Goal: Check status: Check status

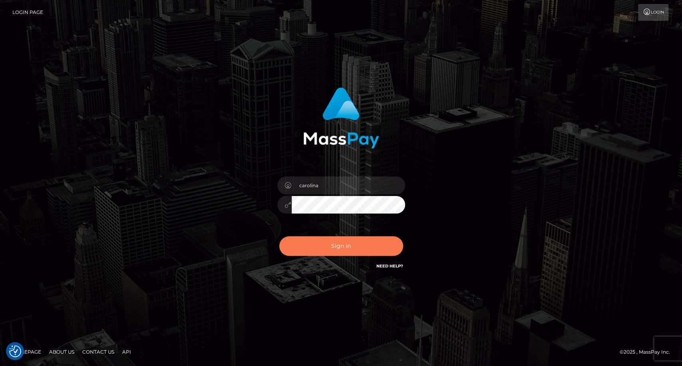
drag, startPoint x: 315, startPoint y: 247, endPoint x: 328, endPoint y: 245, distance: 12.9
click at [316, 246] on button "Sign in" at bounding box center [341, 246] width 124 height 20
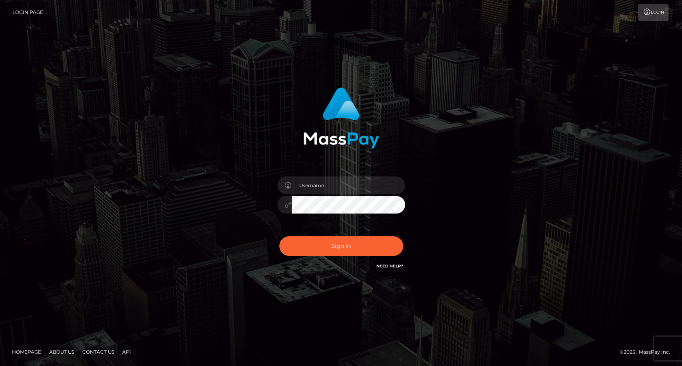
type input "carolina"
click at [51, 247] on div "carolina Sign in" at bounding box center [341, 183] width 682 height 323
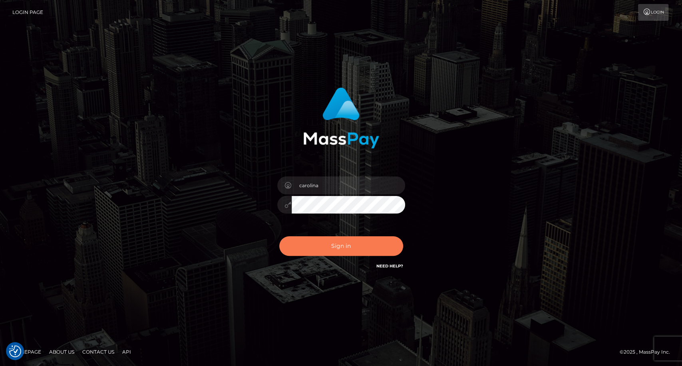
click at [348, 247] on button "Sign in" at bounding box center [341, 246] width 124 height 20
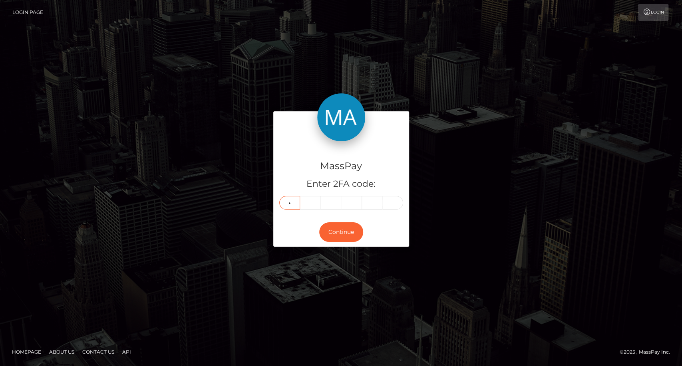
type input "6"
type input "5"
type input "1"
type input "7"
type input "9"
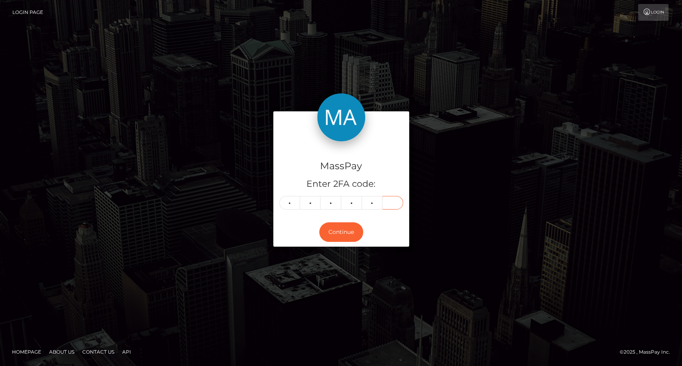
type input "7"
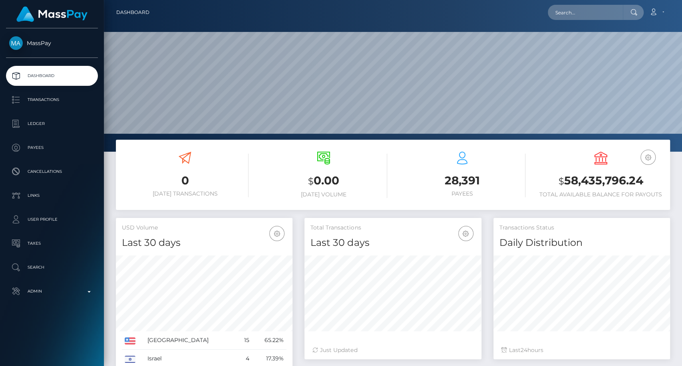
scroll to position [237, 177]
click at [575, 5] on input "text" at bounding box center [584, 12] width 75 height 15
paste input "harlembrowny123@gmail.com"
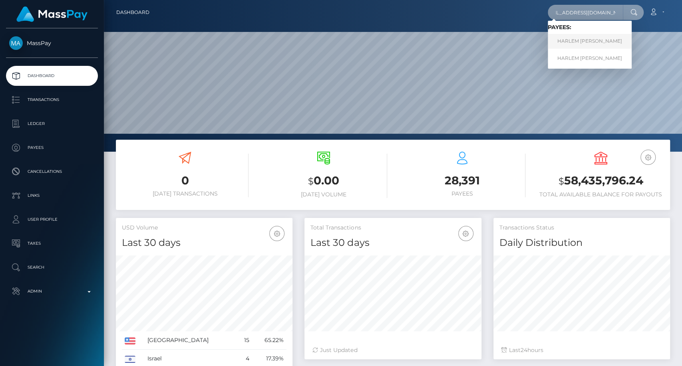
type input "harlembrowny123@gmail.com"
click at [569, 42] on link "HARLEM NEVAEHA BROWN" at bounding box center [589, 41] width 84 height 15
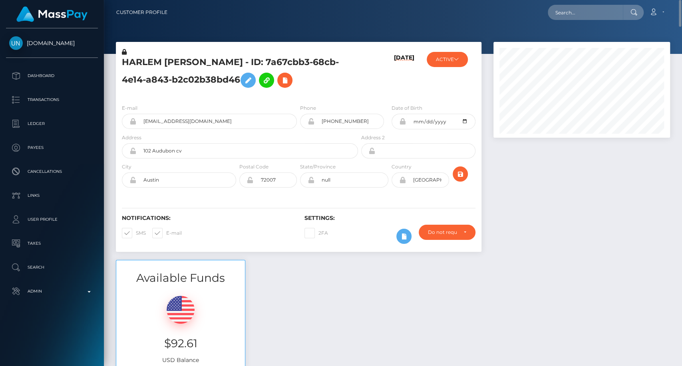
drag, startPoint x: 664, startPoint y: 323, endPoint x: 599, endPoint y: 234, distance: 110.3
click at [664, 323] on div "Available Funds $92.61 USD Balance" at bounding box center [393, 318] width 566 height 117
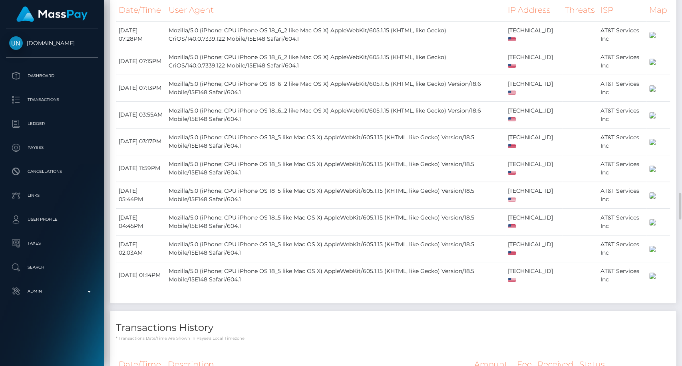
scroll to position [2928, 0]
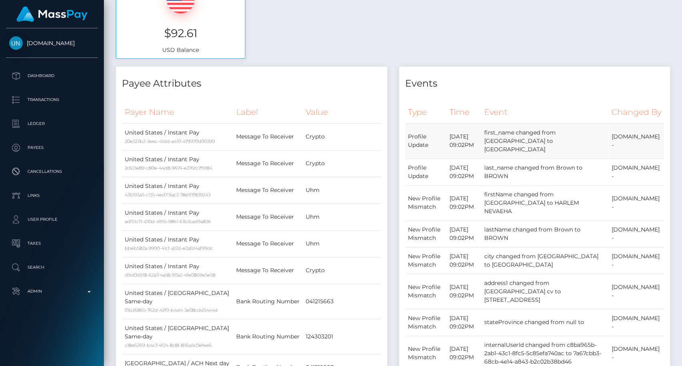
scroll to position [0, 0]
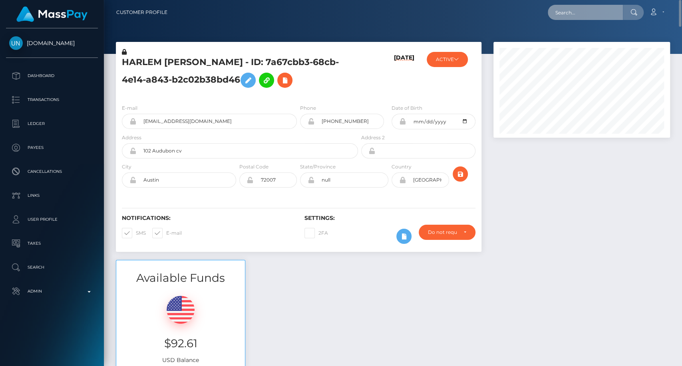
click at [590, 11] on input "text" at bounding box center [584, 12] width 75 height 15
paste input "harlembrowny123@gmail.com"
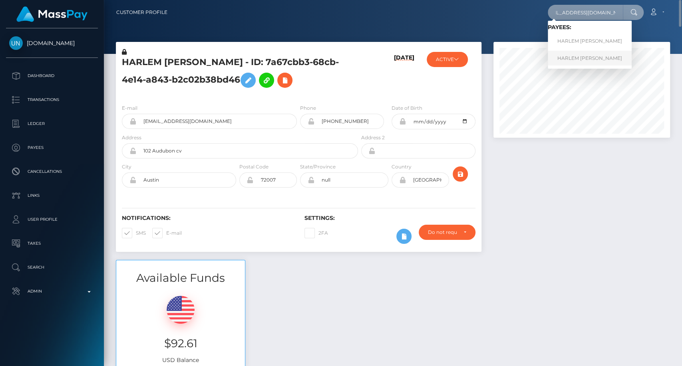
type input "harlembrowny123@gmail.com"
click at [583, 60] on link "HARLEM NEVAEHA BROWN" at bounding box center [589, 58] width 84 height 15
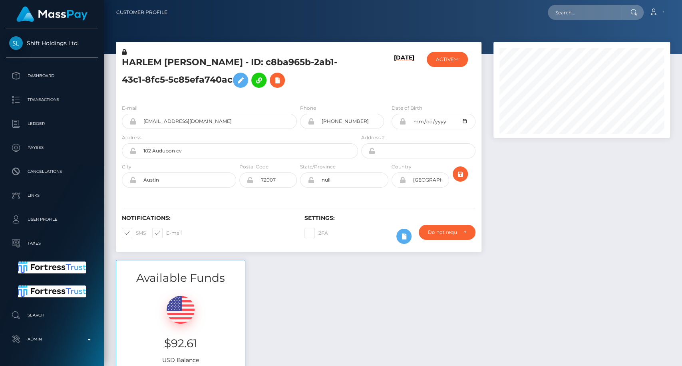
scroll to position [96, 177]
drag, startPoint x: 658, startPoint y: 237, endPoint x: 565, endPoint y: 241, distance: 93.1
click at [658, 237] on div at bounding box center [581, 151] width 188 height 218
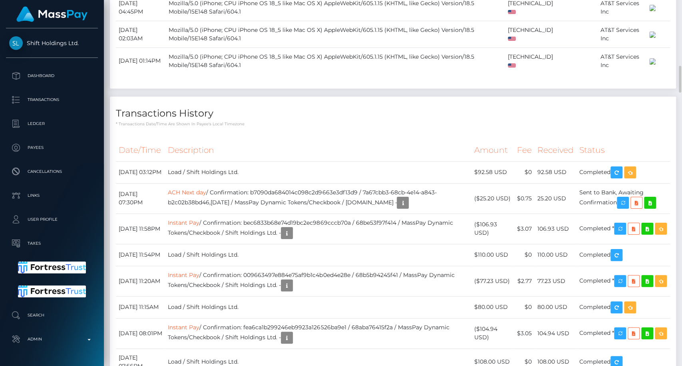
scroll to position [2610, 0]
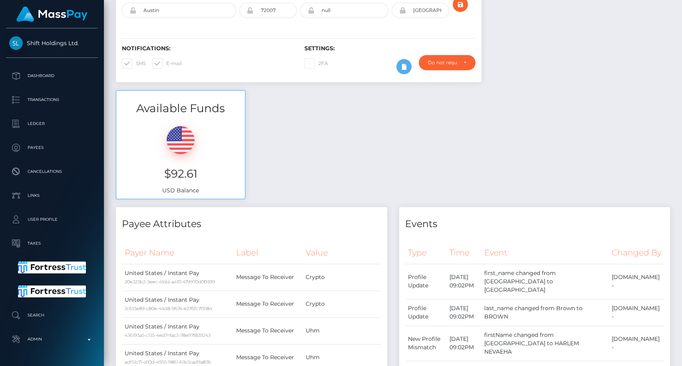
scroll to position [0, 0]
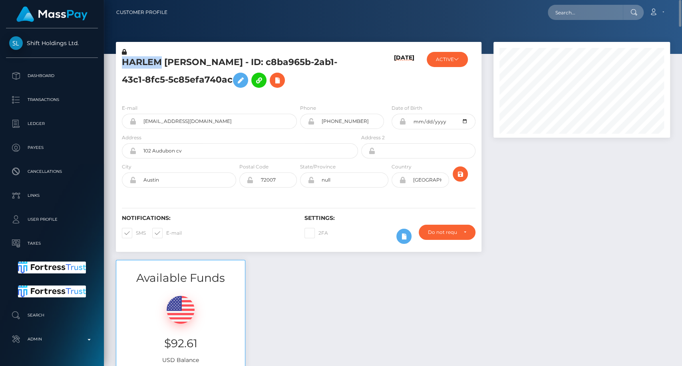
drag, startPoint x: 123, startPoint y: 61, endPoint x: 158, endPoint y: 59, distance: 34.9
click at [158, 59] on h5 "HARLEM NEVAEHA BROWN - ID: c8ba965b-2ab1-43c1-8fc5-5c85efa740ac" at bounding box center [238, 74] width 232 height 36
copy h5 "HARLEM"
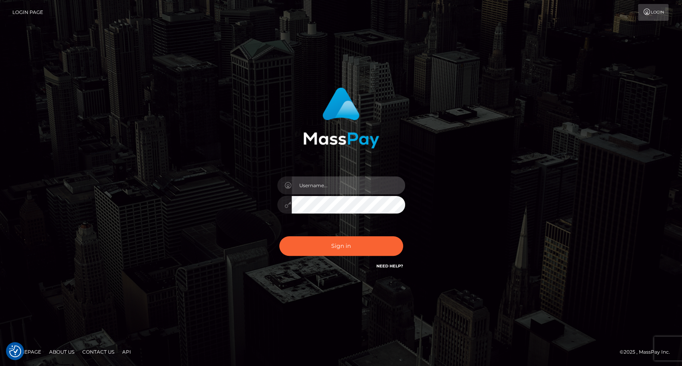
type input "carolina"
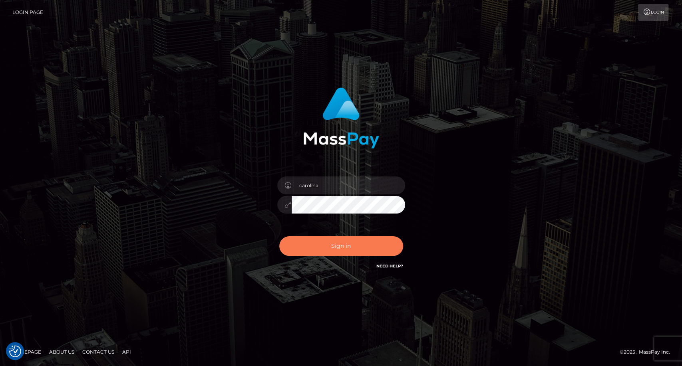
click at [343, 252] on button "Sign in" at bounding box center [341, 246] width 124 height 20
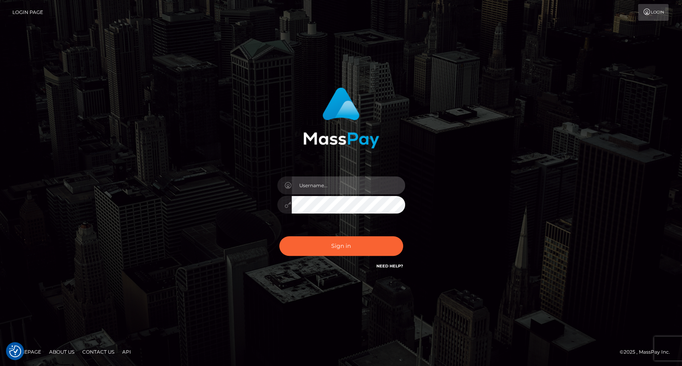
type input "carolina"
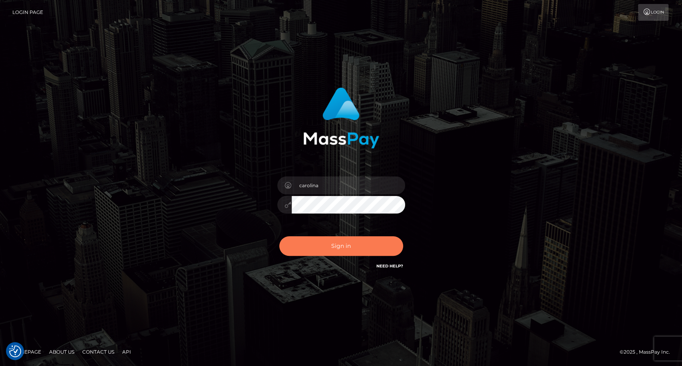
click at [347, 250] on button "Sign in" at bounding box center [341, 246] width 124 height 20
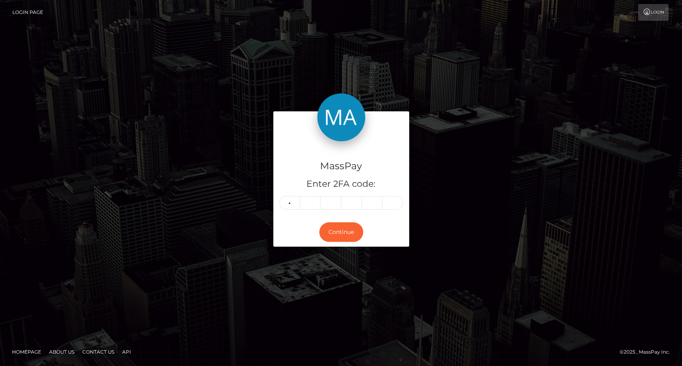
type input "9"
type input "0"
type input "3"
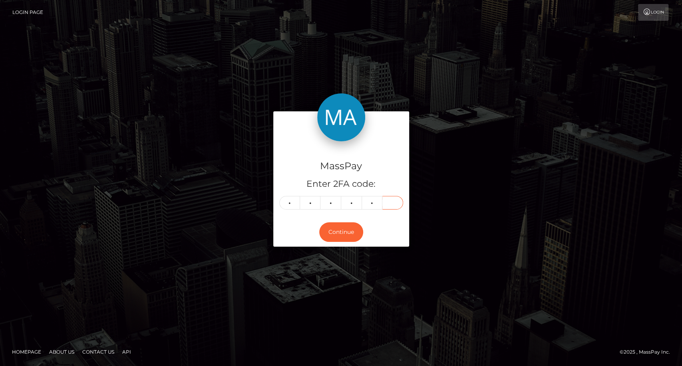
type input "7"
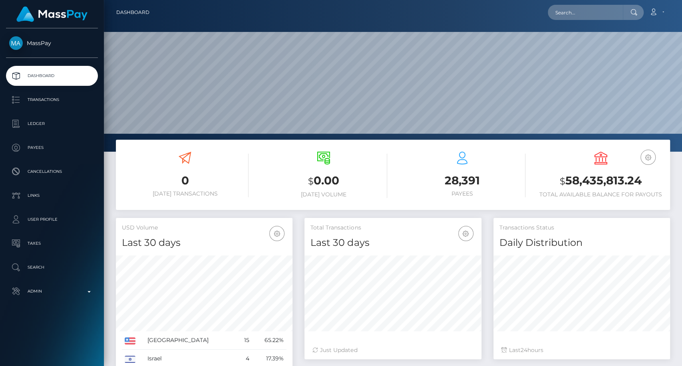
scroll to position [141, 177]
click at [571, 14] on input "text" at bounding box center [584, 12] width 75 height 15
paste input "15fit.contact@gmail.com"
click at [568, 10] on input "15fit.contact@gmail.com" at bounding box center [584, 12] width 75 height 15
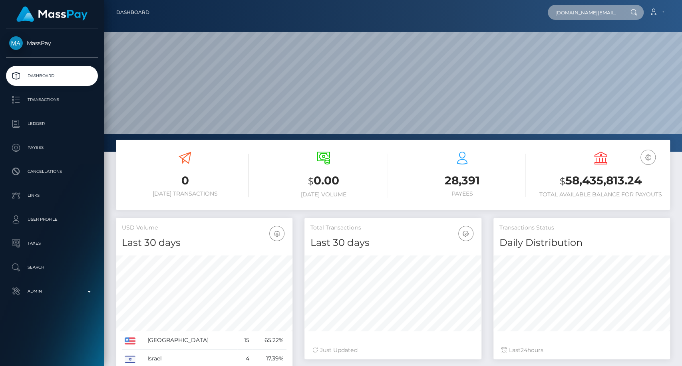
click at [569, 10] on input "15fit.contact@gmail.com" at bounding box center [584, 12] width 75 height 15
click at [581, 12] on input "15fit.contact@gmail.com" at bounding box center [584, 12] width 75 height 15
paste input "evita@weareonlymodels.net"
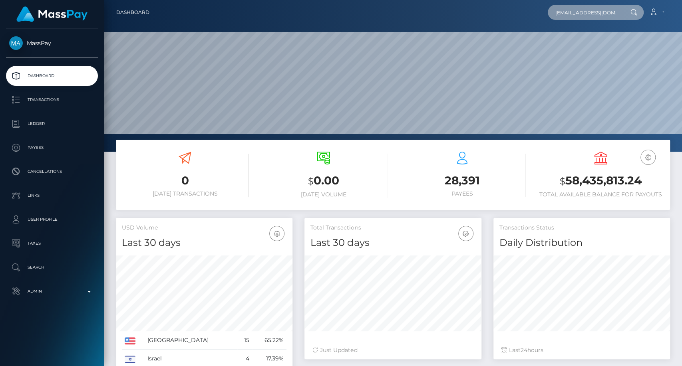
scroll to position [0, 9]
click at [581, 12] on input "evita@weareonlymodels.net" at bounding box center [584, 12] width 75 height 15
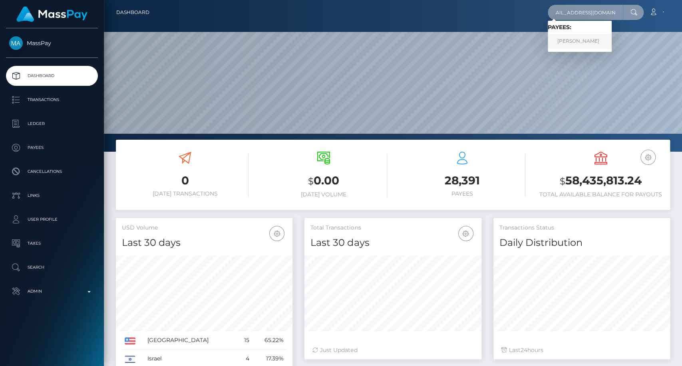
type input "evita@weareonlymodels.net"
click at [594, 38] on link "Evita Otoo" at bounding box center [579, 41] width 64 height 15
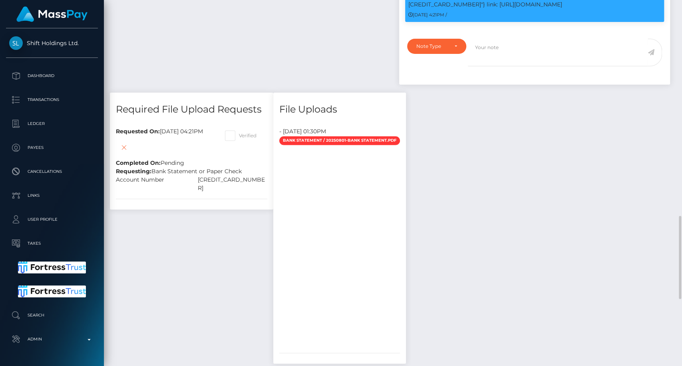
scroll to position [754, 0]
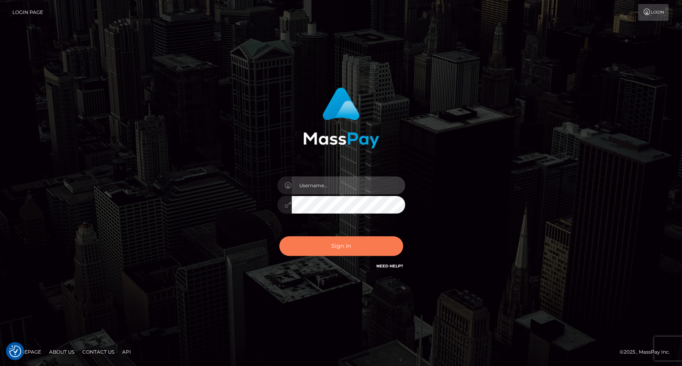
type input "carolina"
click at [344, 254] on button "Sign in" at bounding box center [341, 246] width 124 height 20
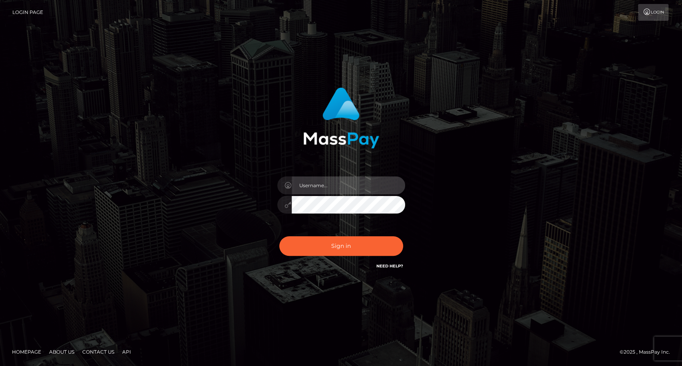
type input "carolina"
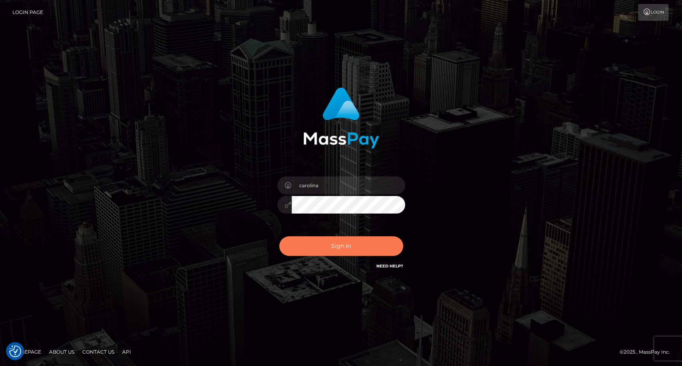
click at [335, 245] on button "Sign in" at bounding box center [341, 246] width 124 height 20
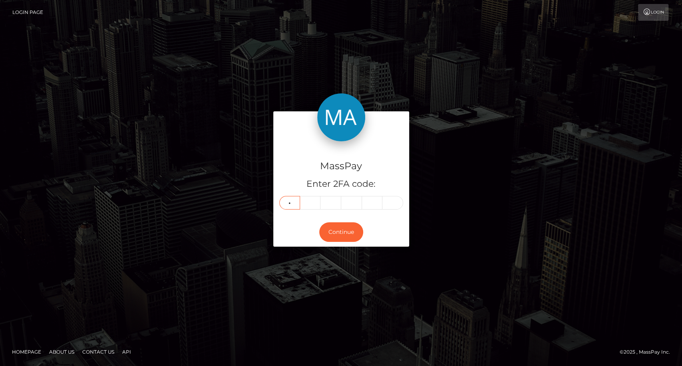
type input "1"
type input "5"
type input "9"
type input "2"
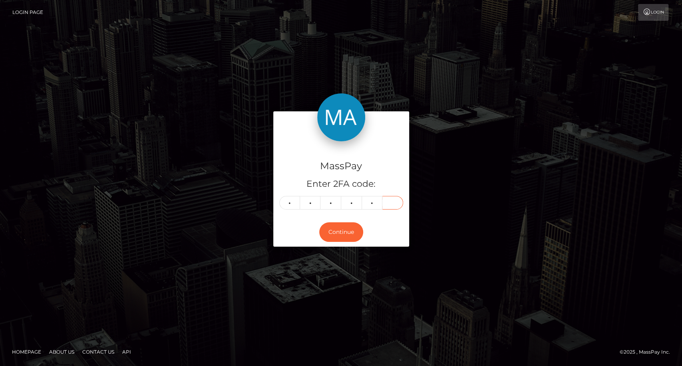
type input "6"
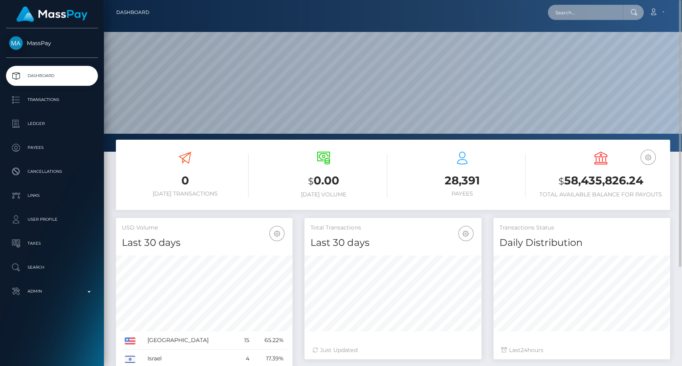
click at [567, 9] on input "text" at bounding box center [584, 12] width 75 height 15
paste input "aureliagougache@gmail.com"
type input "aureliagougache@gmail.com"
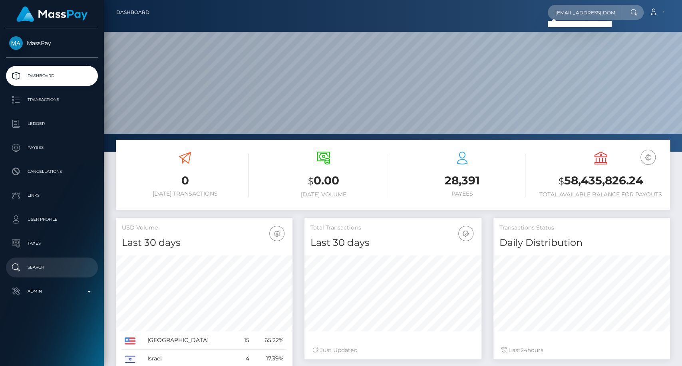
click at [45, 266] on p "Search" at bounding box center [51, 268] width 85 height 12
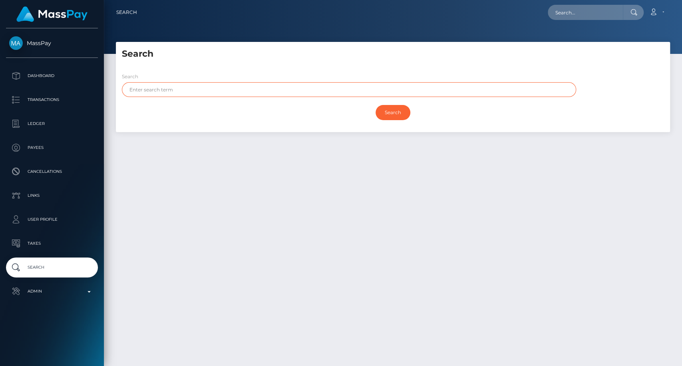
click at [234, 89] on input "text" at bounding box center [349, 89] width 454 height 15
paste input "Gougache"
type input "Gougache"
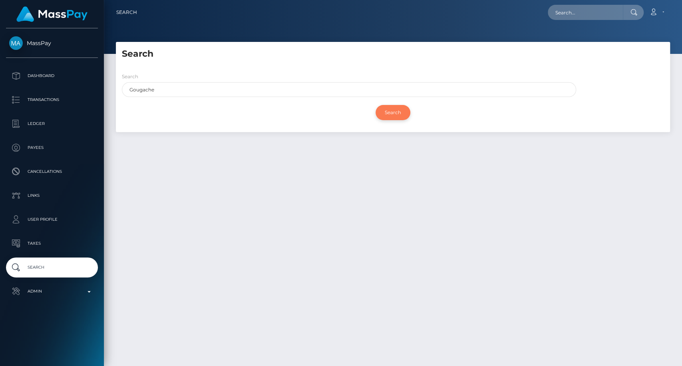
click at [397, 115] on input "Search" at bounding box center [392, 112] width 35 height 15
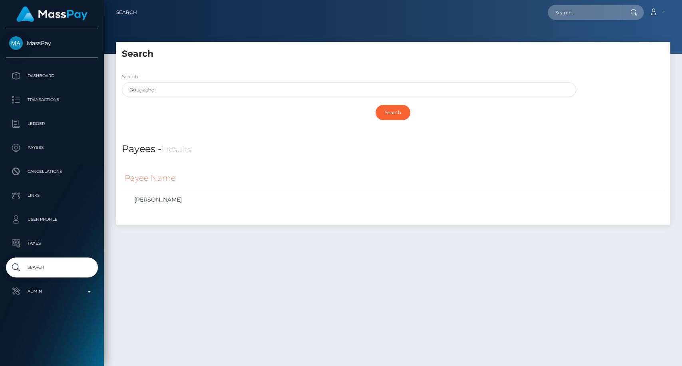
click at [674, 173] on div "Search Search Gougache Search Payouts - 0 results Payee Name" at bounding box center [393, 137] width 566 height 191
click at [174, 201] on link "[PERSON_NAME]" at bounding box center [393, 200] width 536 height 12
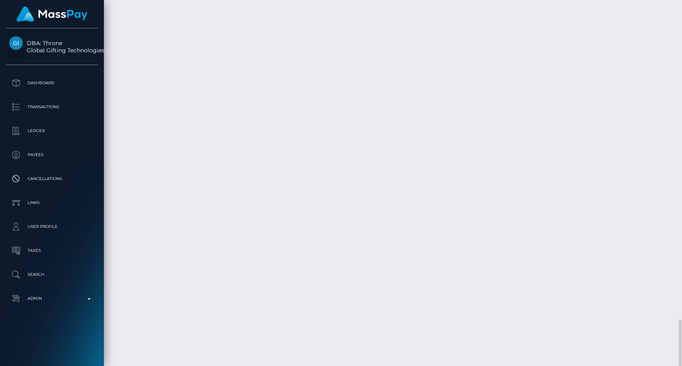
scroll to position [2278, 0]
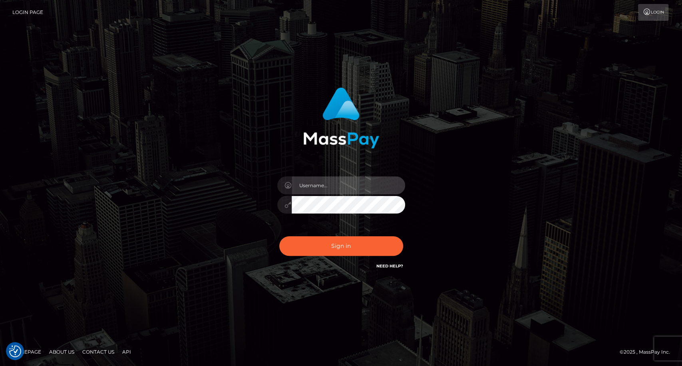
type input "carolina"
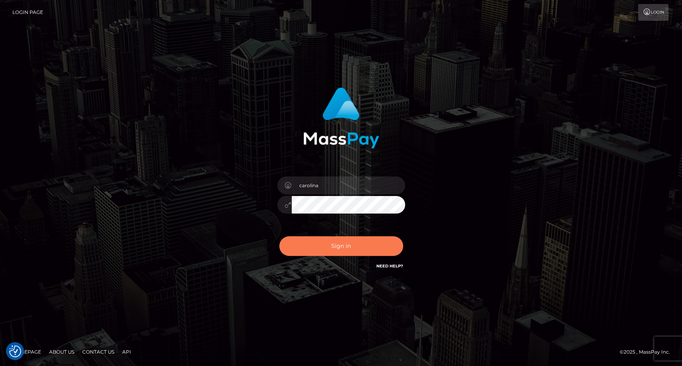
click at [349, 246] on button "Sign in" at bounding box center [341, 246] width 124 height 20
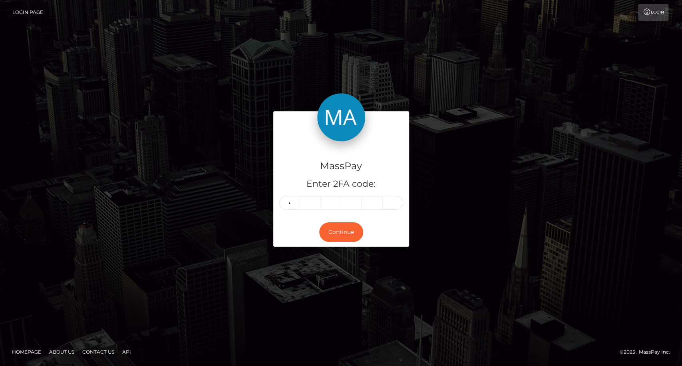
type input "0"
type input "3"
type input "6"
type input "9"
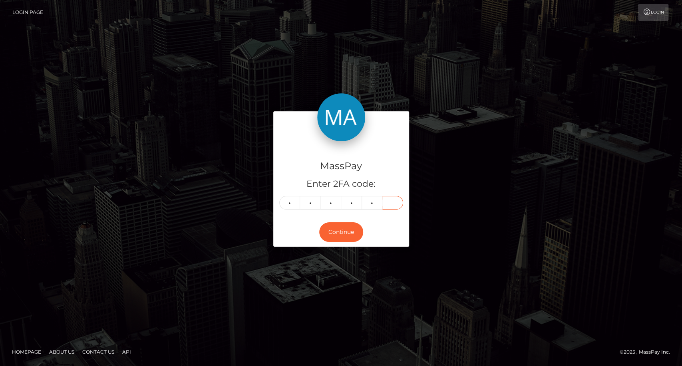
type input "2"
type input "1"
type input "0"
type input "3"
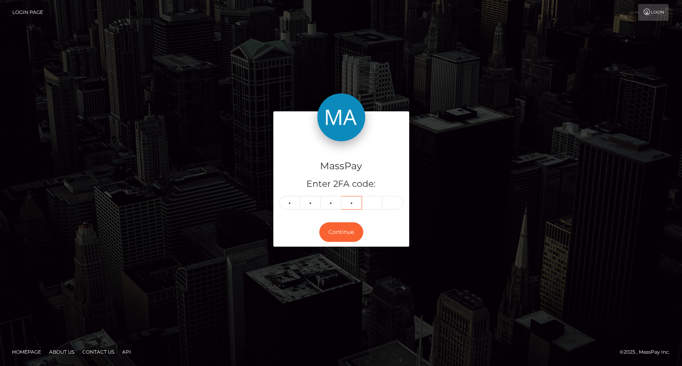
type input "6"
type input "9"
type input "1"
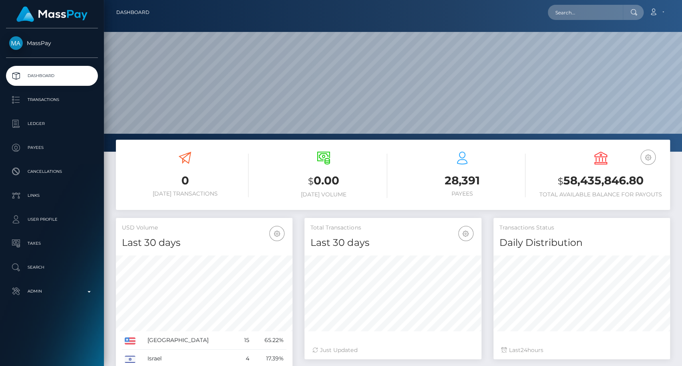
scroll to position [141, 177]
click at [575, 13] on input "text" at bounding box center [584, 12] width 75 height 15
paste input "[PERSON_NAME][EMAIL_ADDRESS][DOMAIN_NAME]"
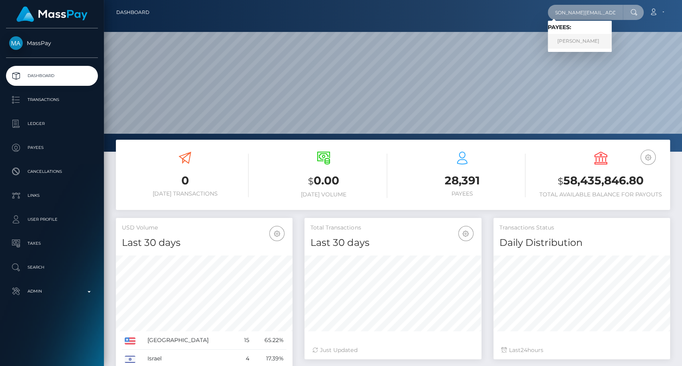
type input "[PERSON_NAME][EMAIL_ADDRESS][DOMAIN_NAME]"
click at [575, 43] on link "[PERSON_NAME]" at bounding box center [579, 41] width 64 height 15
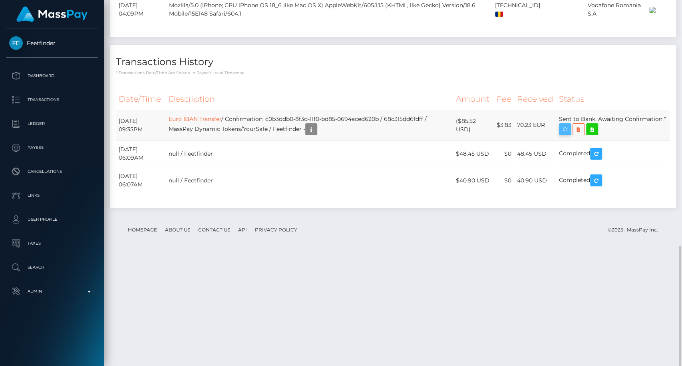
scroll to position [96, 177]
click at [569, 135] on icon "button" at bounding box center [565, 130] width 10 height 10
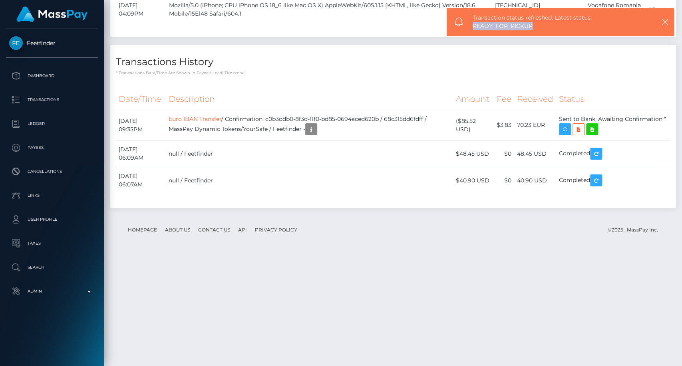
drag, startPoint x: 536, startPoint y: 26, endPoint x: 472, endPoint y: 28, distance: 64.3
click at [472, 28] on span "Transaction status refreshed. Latest status: READY_FOR_PICKUP" at bounding box center [558, 22] width 172 height 17
copy span "READY_FOR_PICKUP"
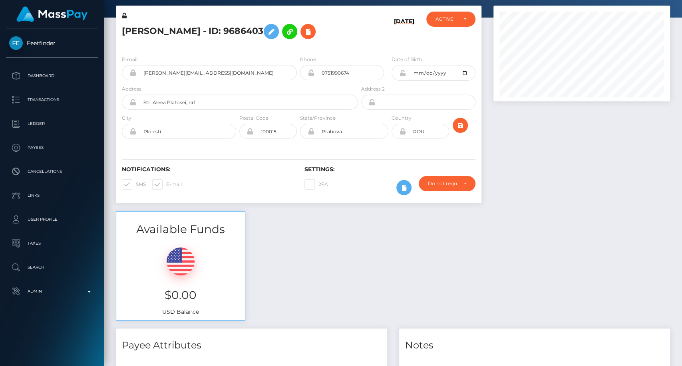
scroll to position [0, 0]
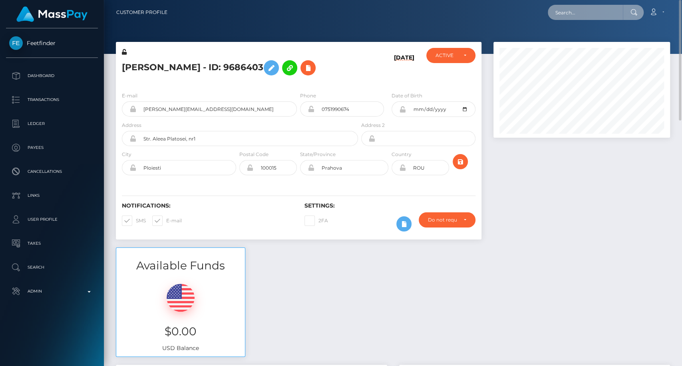
click at [569, 14] on input "text" at bounding box center [584, 12] width 75 height 15
paste input "[EMAIL_ADDRESS][DOMAIN_NAME]"
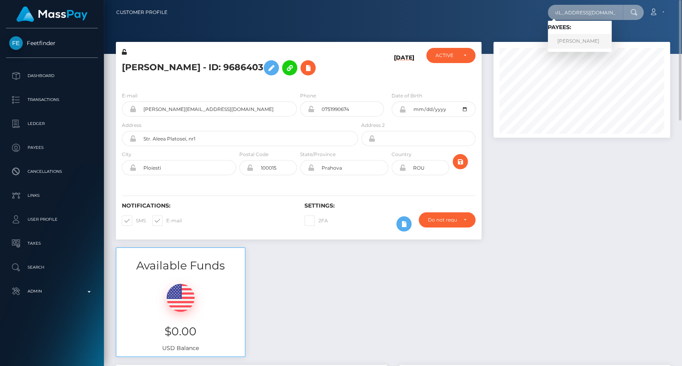
type input "[EMAIL_ADDRESS][DOMAIN_NAME]"
click at [579, 40] on link "[PERSON_NAME]" at bounding box center [579, 41] width 64 height 15
